Goal: Navigation & Orientation: Find specific page/section

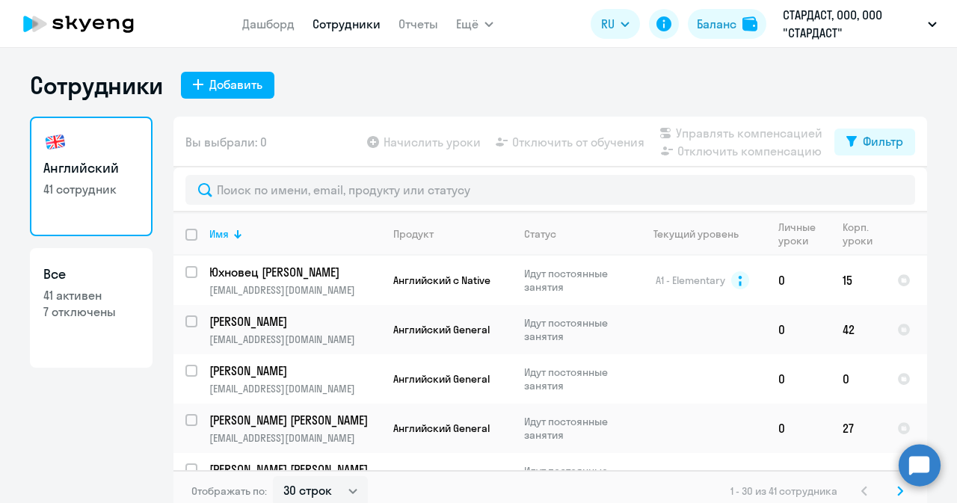
select select "30"
click at [269, 28] on link "Дашборд" at bounding box center [268, 23] width 52 height 15
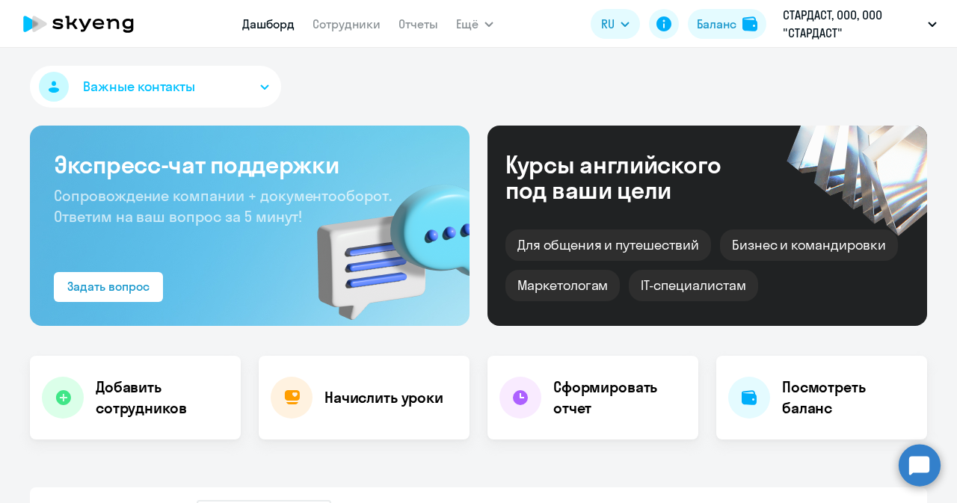
select select "30"
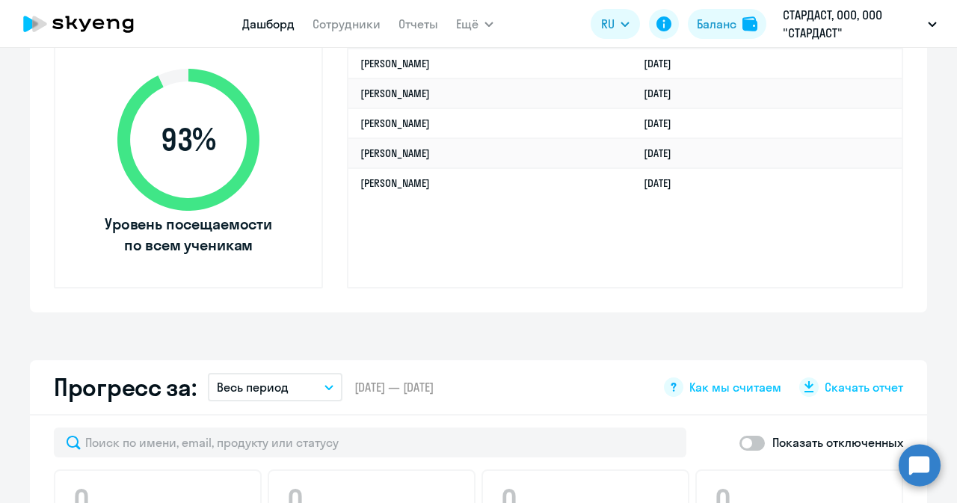
scroll to position [552, 0]
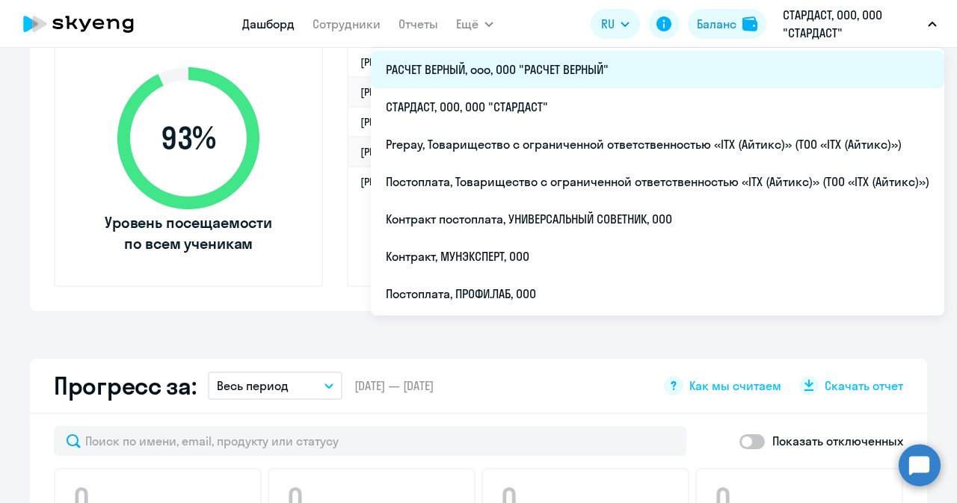
click at [504, 65] on li "РАСЧЕТ ВЕРНЫЙ, ооо, ООО "РАСЧЕТ ВЕРНЫЙ"" at bounding box center [658, 69] width 574 height 37
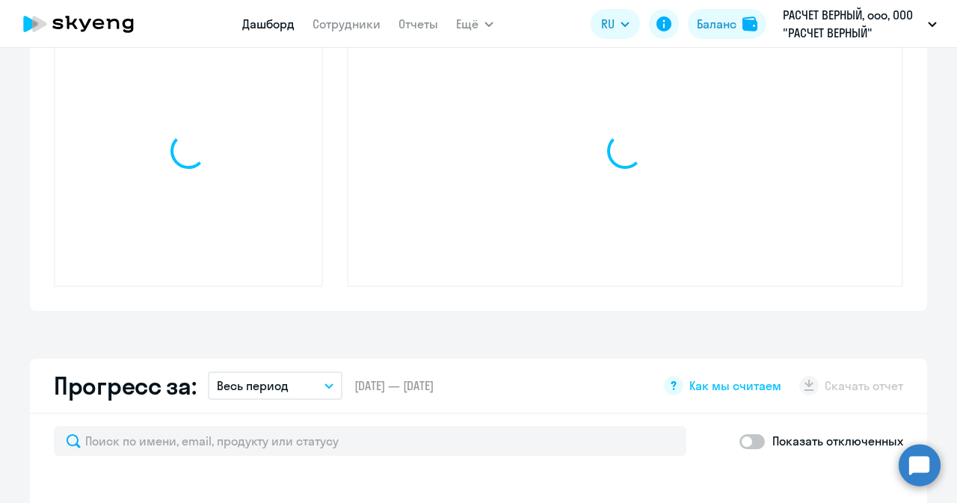
select select "30"
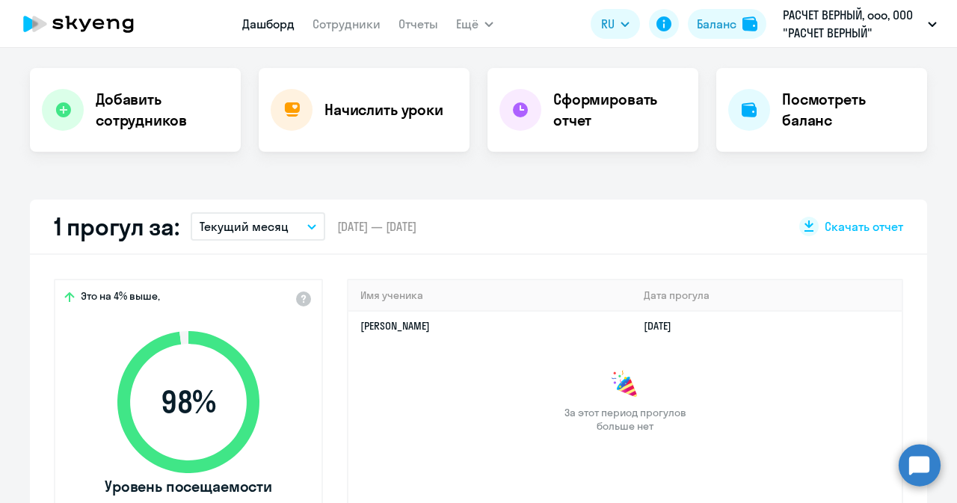
scroll to position [286, 0]
